Goal: Information Seeking & Learning: Learn about a topic

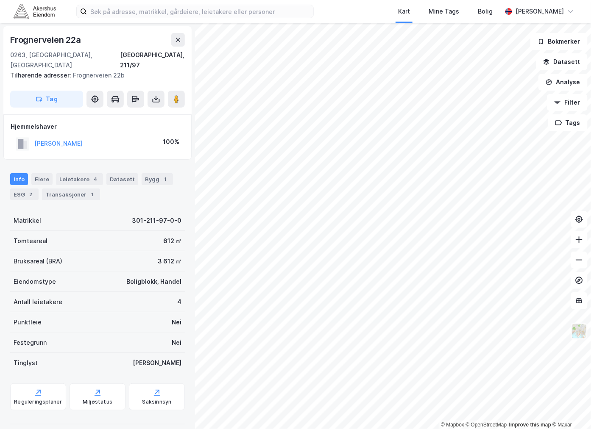
click at [579, 332] on img at bounding box center [579, 331] width 16 height 16
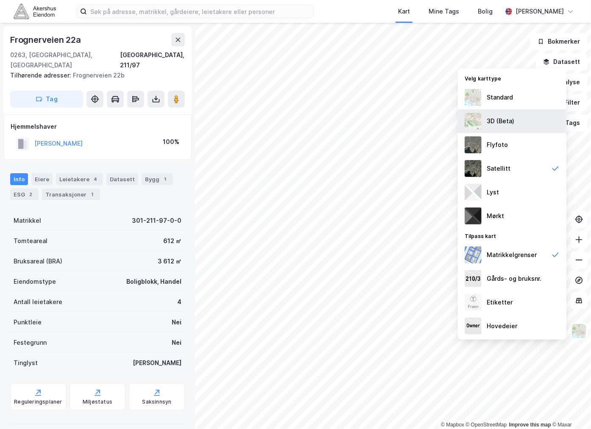
click at [505, 117] on div "3D (Beta)" at bounding box center [501, 121] width 28 height 10
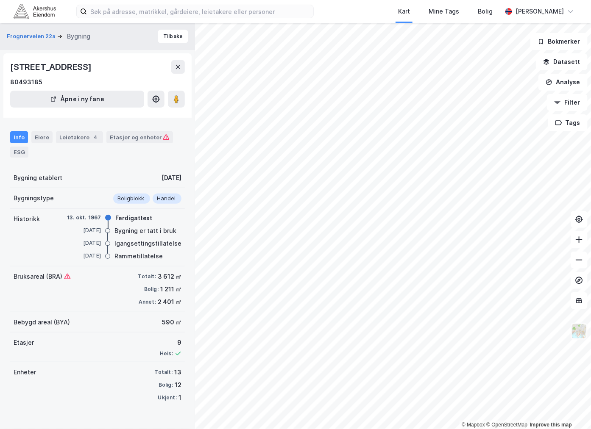
click at [587, 335] on img at bounding box center [579, 331] width 16 height 16
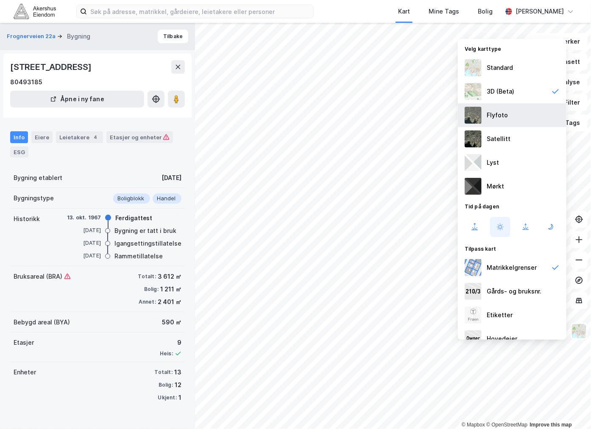
click at [519, 112] on div "Flyfoto" at bounding box center [512, 115] width 109 height 24
